Goal: Task Accomplishment & Management: Use online tool/utility

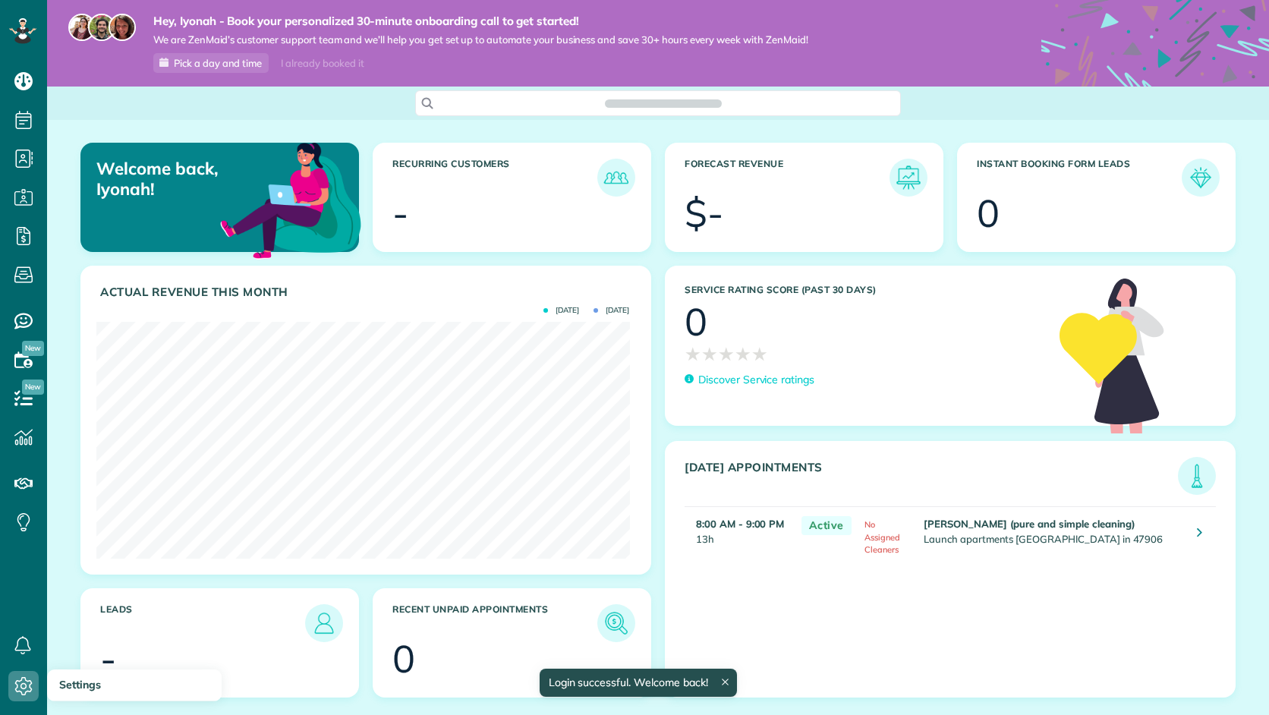
scroll to position [237, 533]
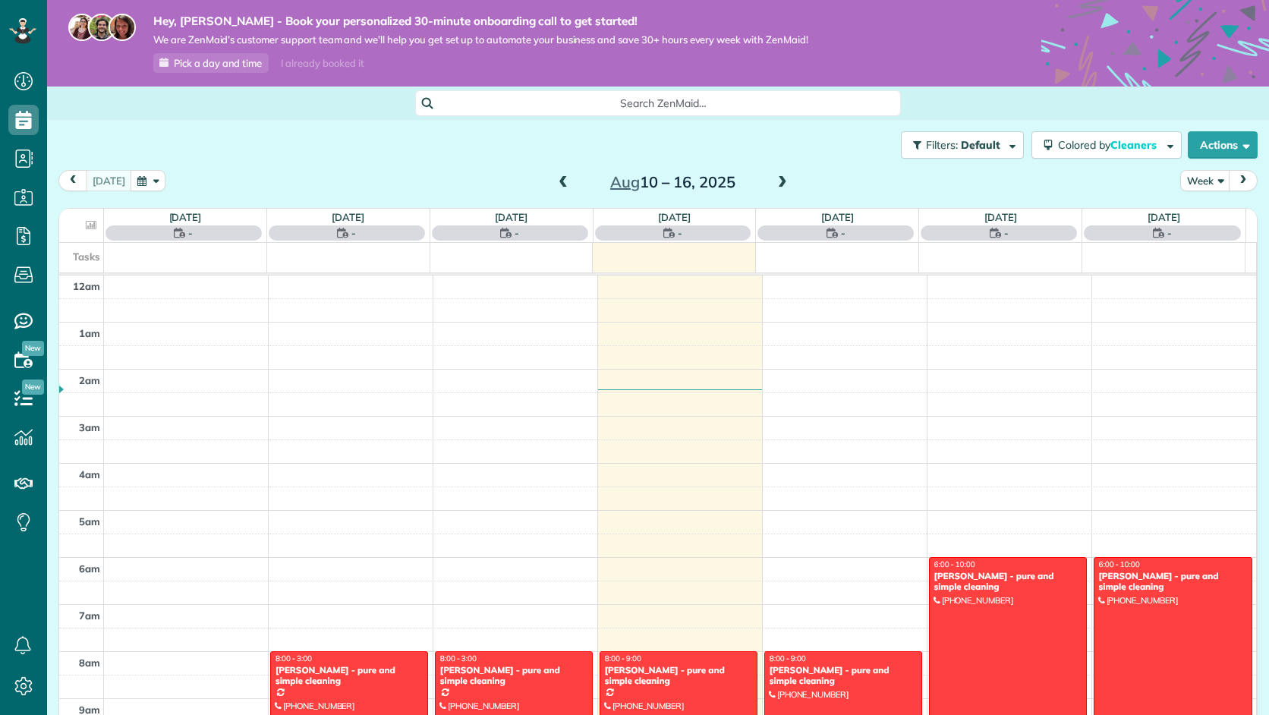
scroll to position [330, 0]
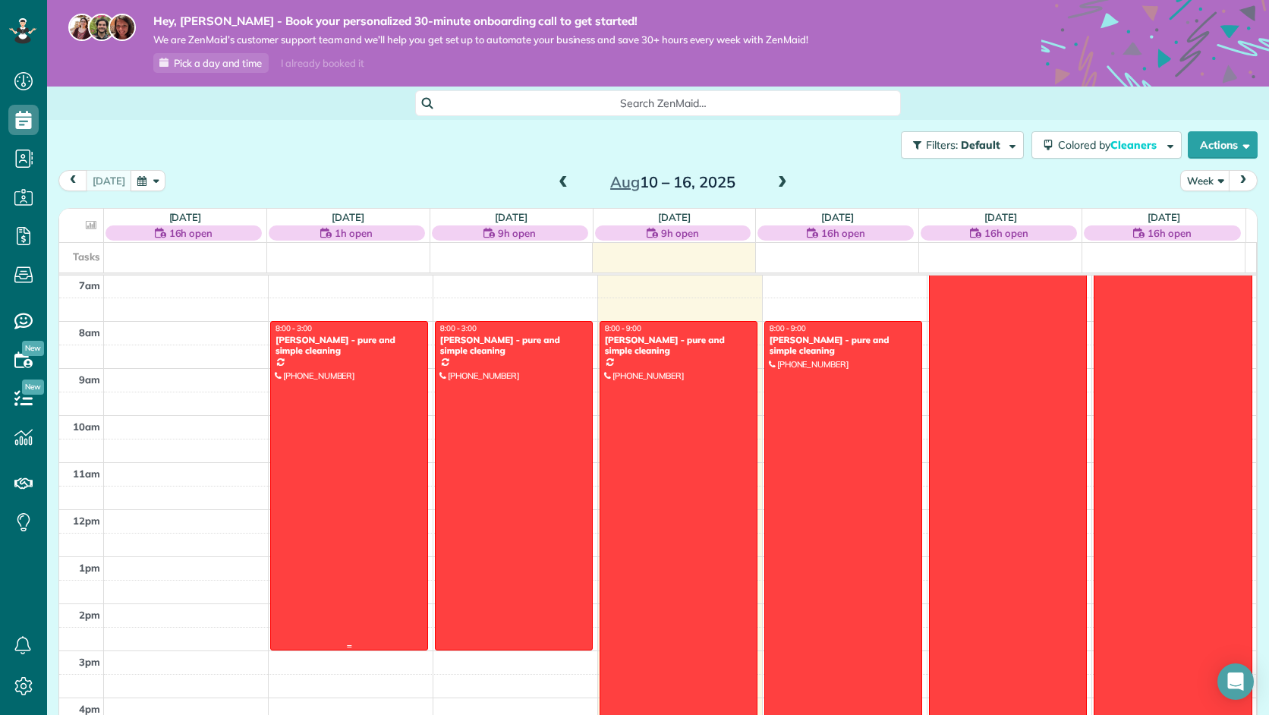
click at [318, 332] on div "8:00 - 3:00" at bounding box center [349, 328] width 149 height 10
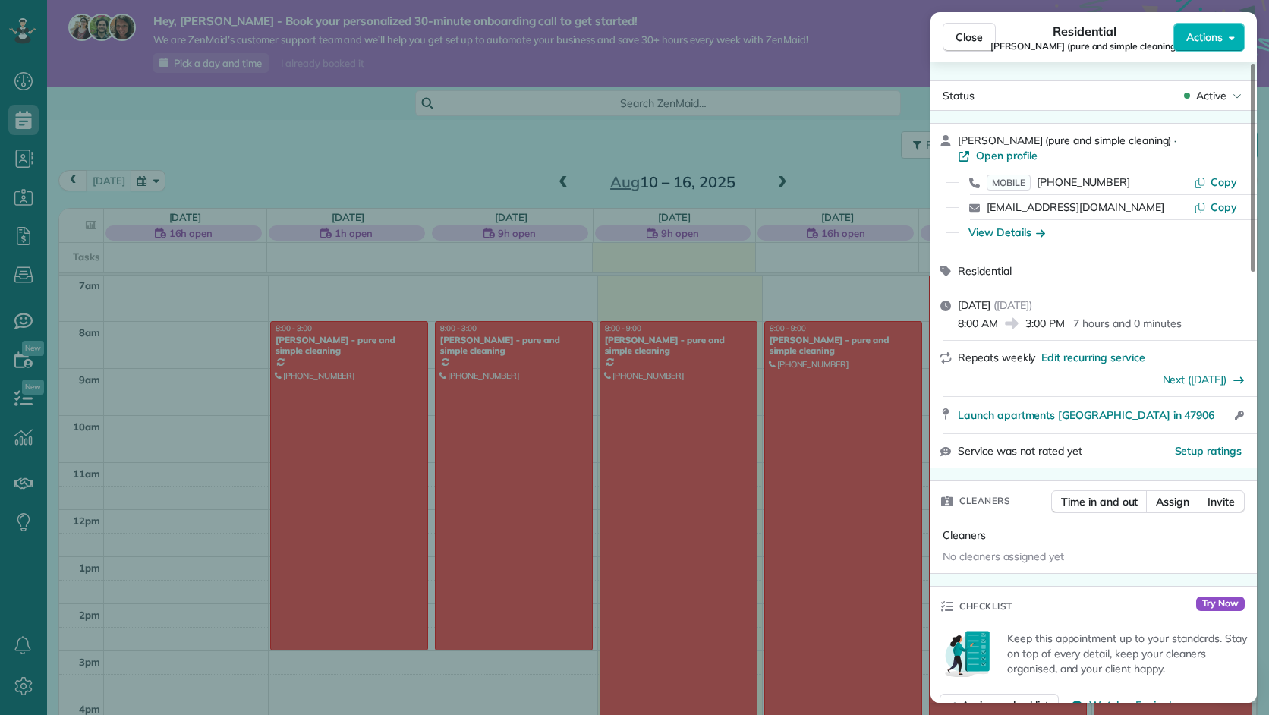
click at [862, 240] on div "Close Residential iyonah [PERSON_NAME] (pure and simple cleaning) Actions Statu…" at bounding box center [634, 357] width 1269 height 715
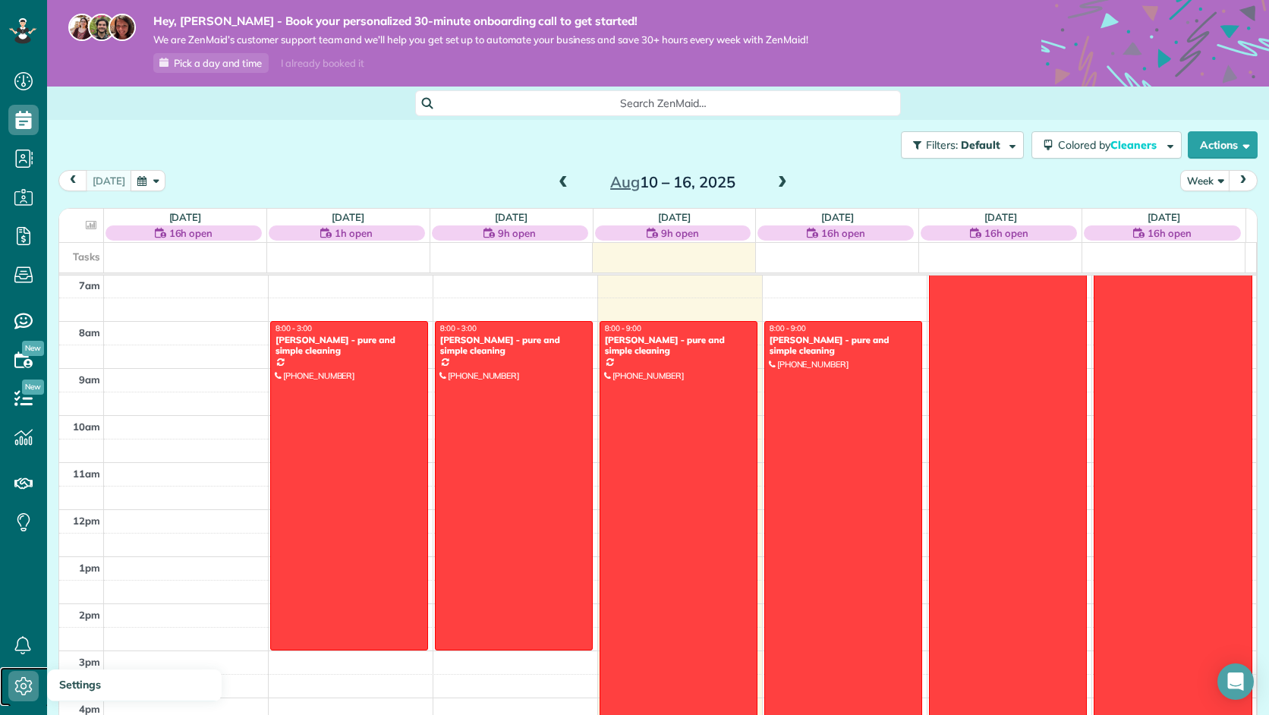
click at [24, 684] on use at bounding box center [23, 686] width 17 height 18
